Goal: Information Seeking & Learning: Learn about a topic

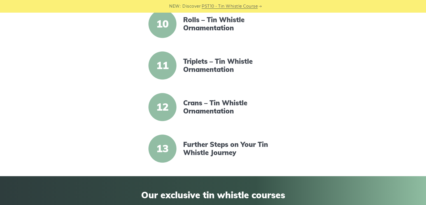
scroll to position [525, 0]
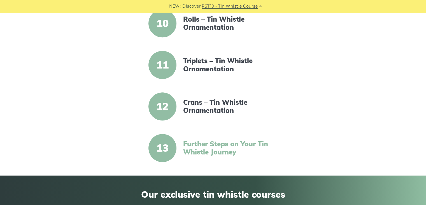
click at [224, 145] on link "Further Steps on Your Tin Whistle Journey" at bounding box center [231, 148] width 96 height 16
